Goal: Task Accomplishment & Management: Use online tool/utility

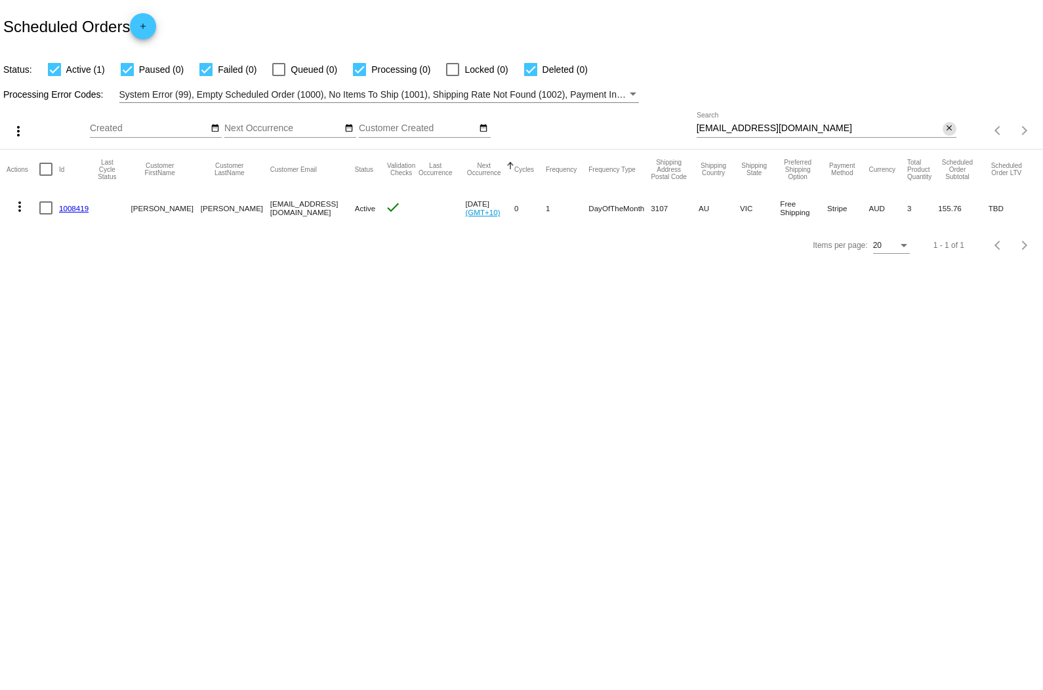
click at [949, 127] on mat-icon "close" at bounding box center [948, 128] width 9 height 10
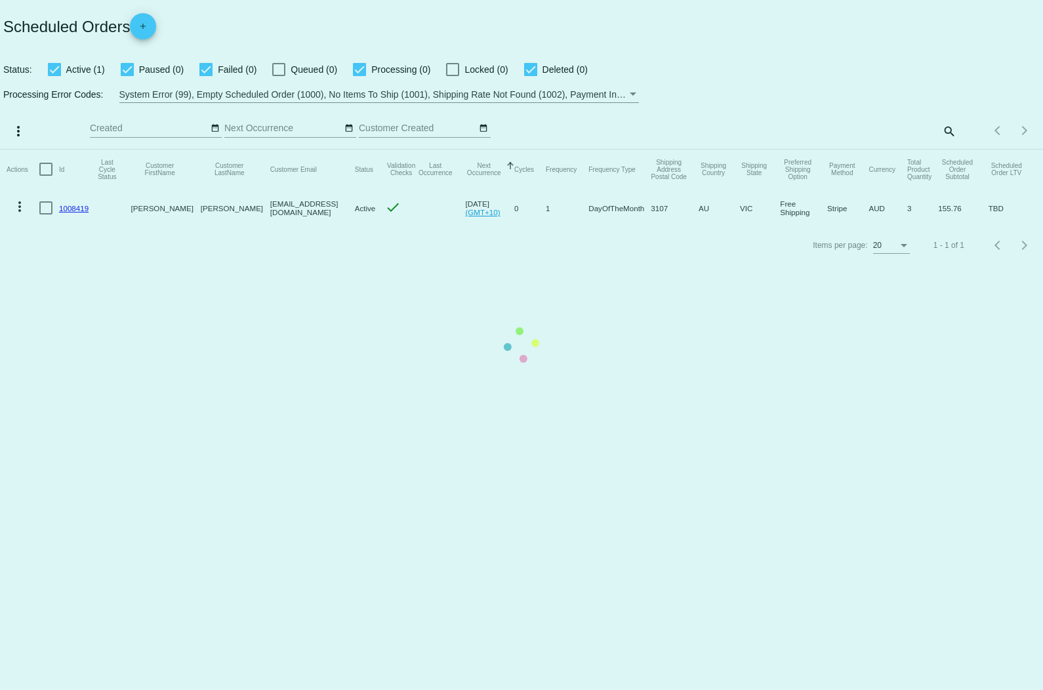
click at [947, 150] on mat-table "Actions Id Last Cycle Status Customer FirstName Customer LastName Customer Emai…" at bounding box center [521, 188] width 1043 height 77
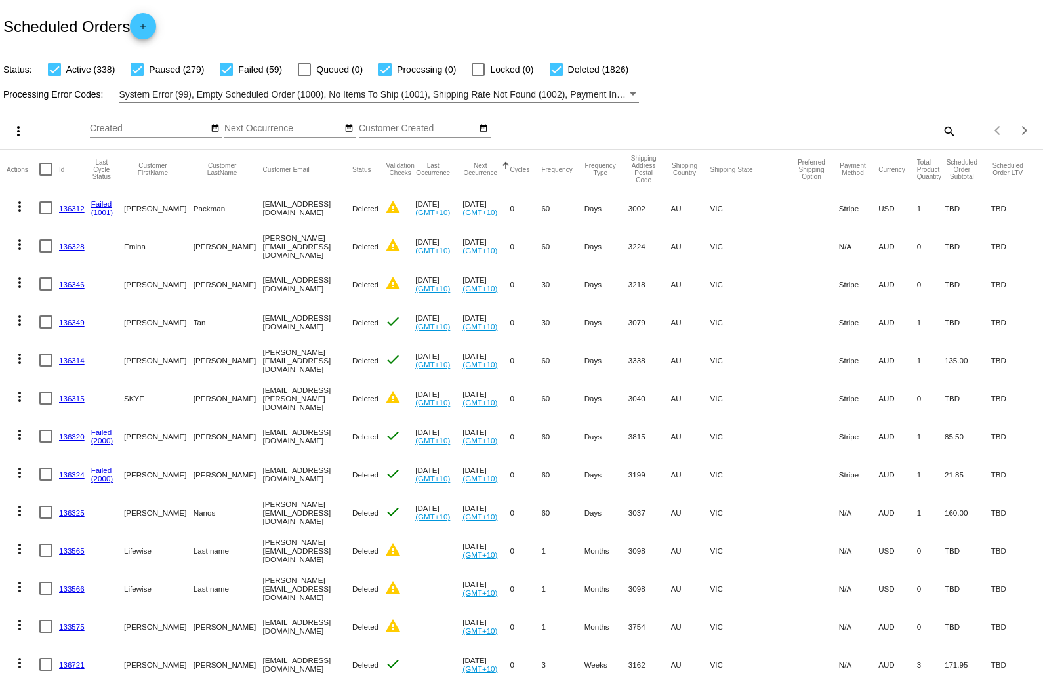
click at [950, 131] on mat-icon "search" at bounding box center [948, 131] width 16 height 20
click at [810, 126] on input "Search" at bounding box center [826, 128] width 260 height 10
paste input "[EMAIL_ADDRESS][DOMAIN_NAME]"
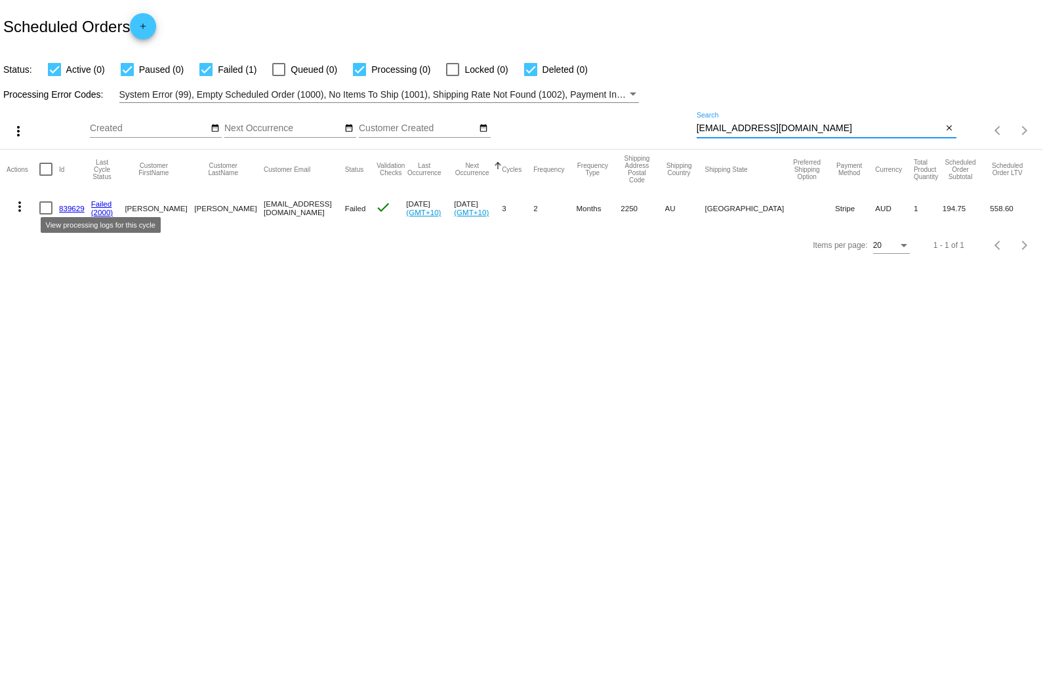
type input "[EMAIL_ADDRESS][DOMAIN_NAME]"
click at [104, 204] on link "Failed" at bounding box center [101, 203] width 21 height 9
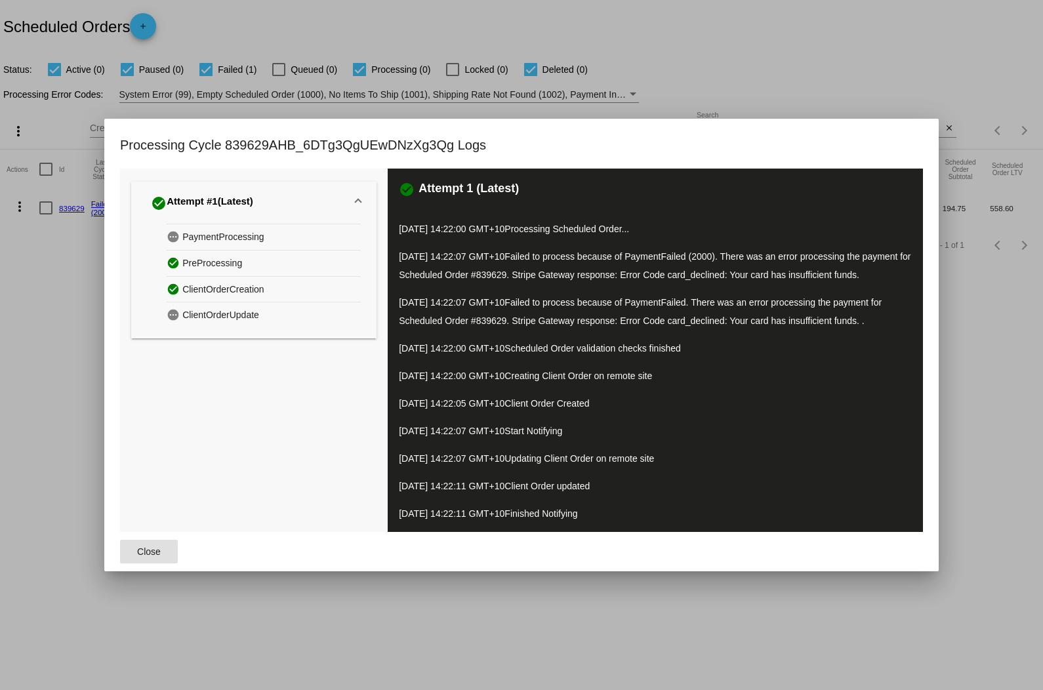
click at [159, 557] on span "Close" at bounding box center [149, 551] width 24 height 10
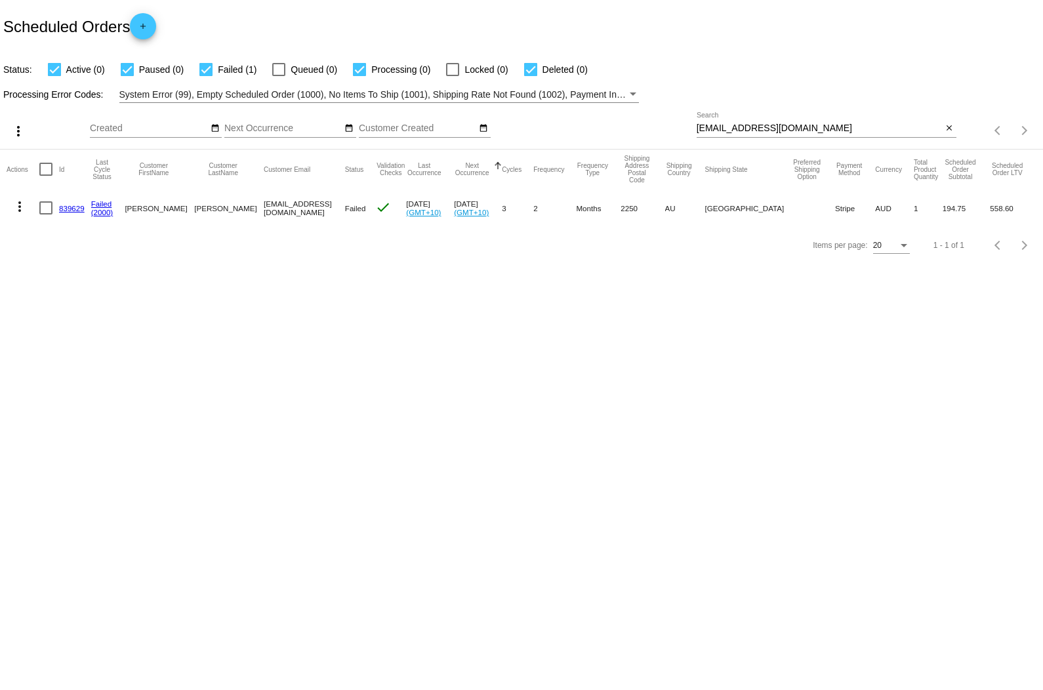
click at [78, 210] on link "839629" at bounding box center [72, 208] width 26 height 9
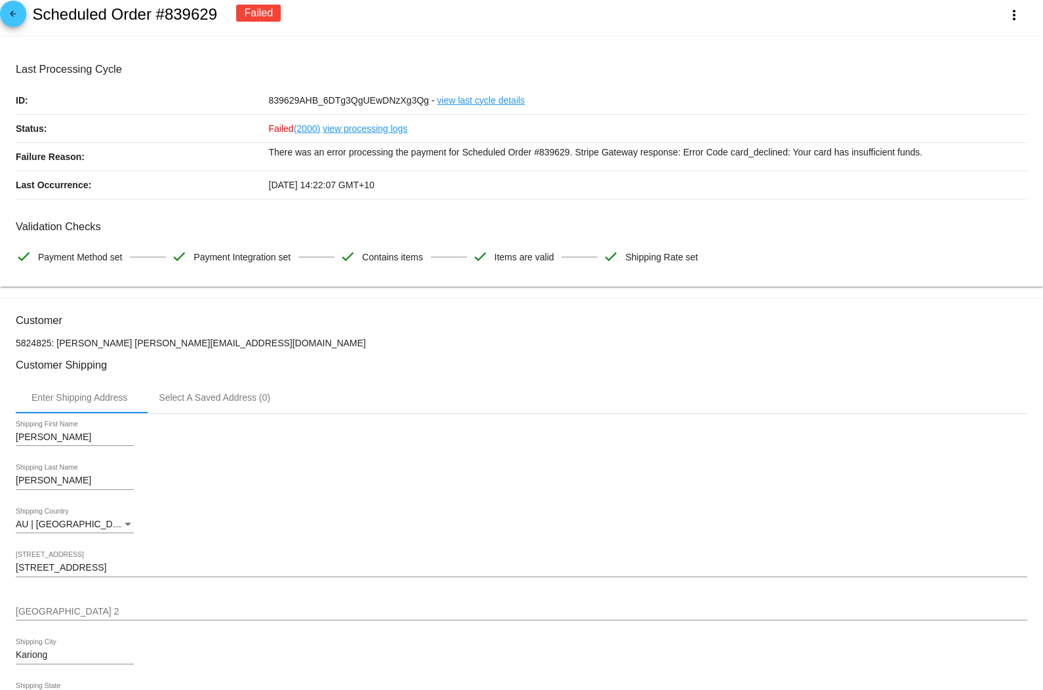
scroll to position [5, 0]
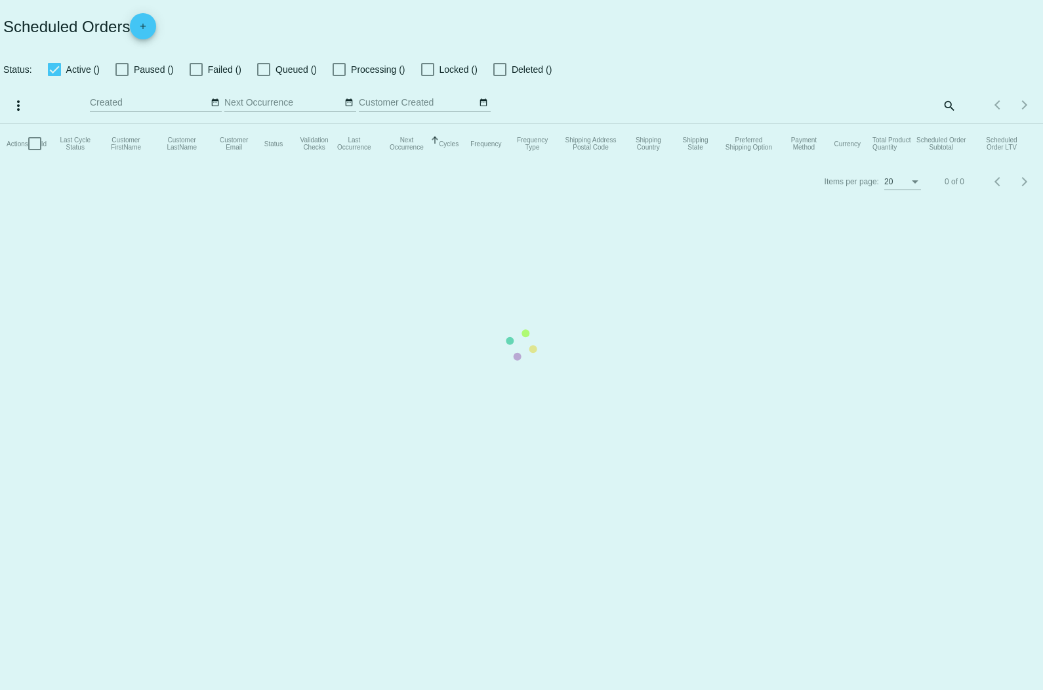
checkbox input "true"
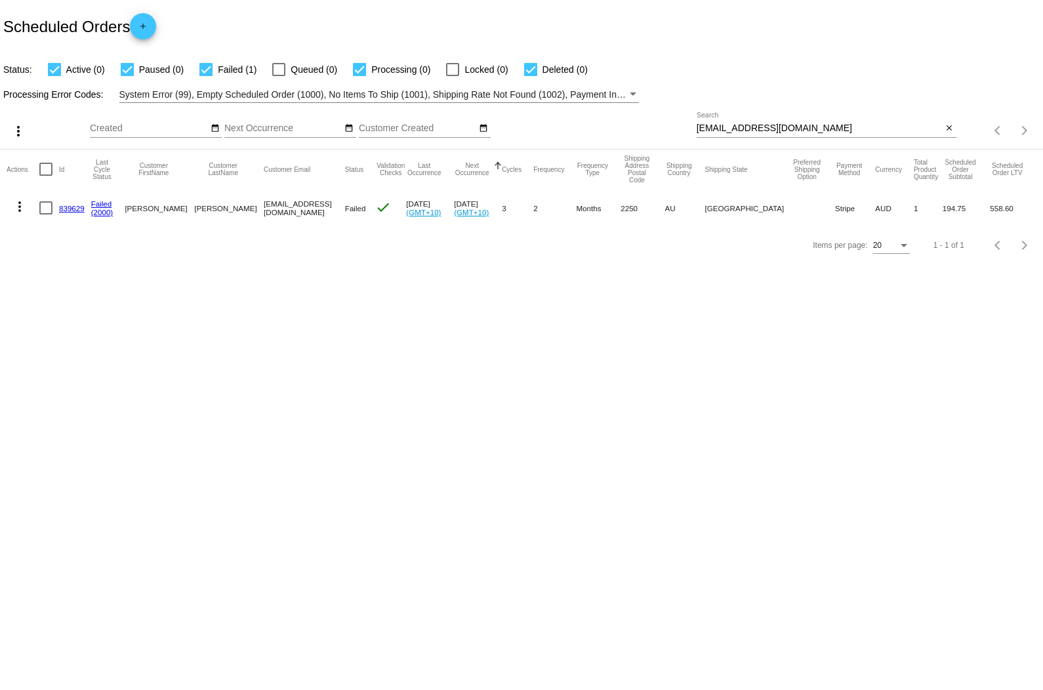
click at [24, 208] on mat-icon "more_vert" at bounding box center [20, 207] width 16 height 16
click at [64, 334] on span "Restart Processing" at bounding box center [84, 333] width 77 height 10
